Goal: Task Accomplishment & Management: Manage account settings

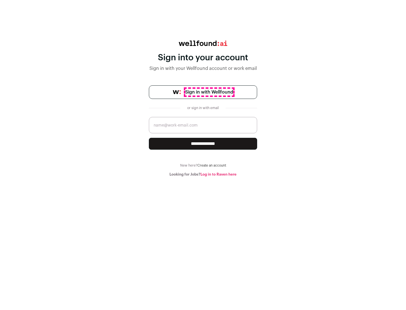
click at [209, 92] on span "Sign in with Wellfound" at bounding box center [209, 92] width 48 height 7
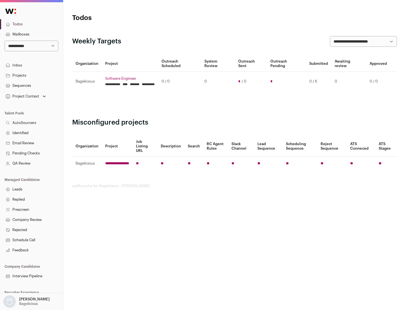
click at [31, 75] on link "Projects" at bounding box center [31, 75] width 63 height 10
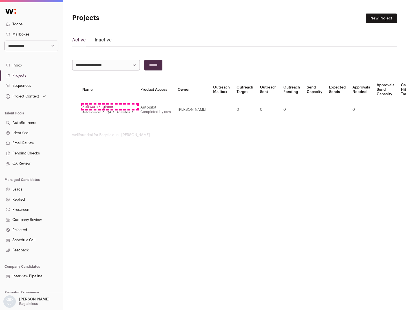
click at [110, 107] on link "Software Engineer" at bounding box center [107, 107] width 51 height 5
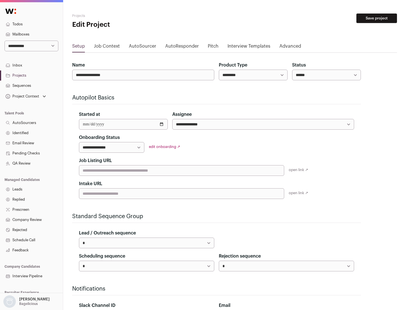
click at [377, 18] on button "Save project" at bounding box center [376, 19] width 41 height 10
